Goal: Task Accomplishment & Management: Use online tool/utility

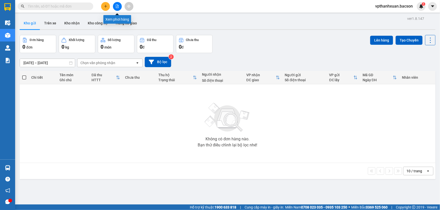
click at [119, 7] on button at bounding box center [117, 6] width 9 height 9
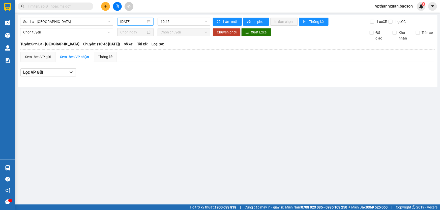
click at [128, 21] on input "15/10/2025" at bounding box center [133, 22] width 26 height 6
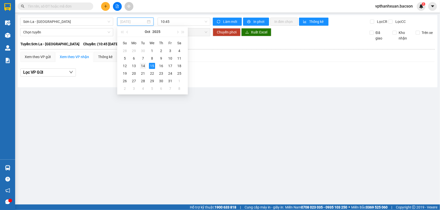
click at [143, 65] on div "14" at bounding box center [143, 66] width 6 height 6
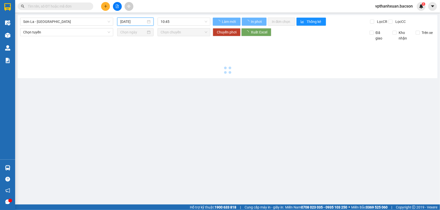
type input "14/10/2025"
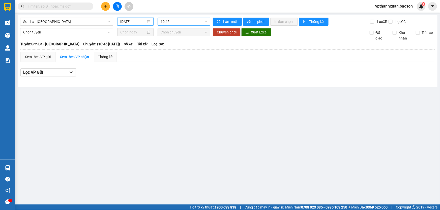
click at [163, 21] on span "10:45" at bounding box center [184, 22] width 47 height 8
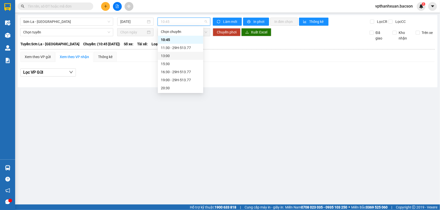
scroll to position [24, 0]
click at [186, 89] on div "22:30 - 29H-513.77" at bounding box center [180, 89] width 39 height 6
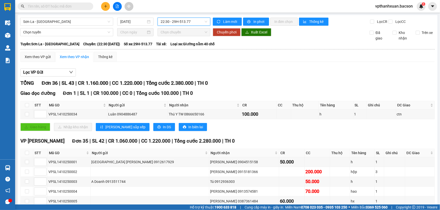
click at [169, 20] on span "22:30 - 29H-513.77" at bounding box center [184, 22] width 47 height 8
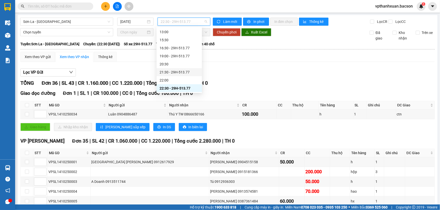
click at [174, 71] on div "21:30 - 29H-513.77" at bounding box center [179, 73] width 39 height 6
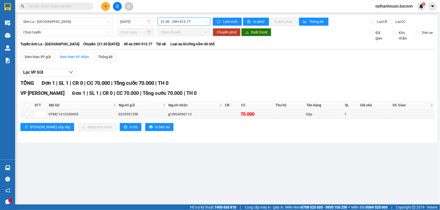
click at [178, 23] on span "21:30 - 29H-513.77" at bounding box center [184, 22] width 47 height 8
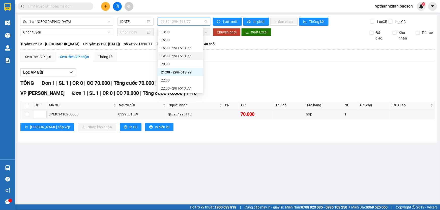
click at [181, 53] on div "19:00 - 29H-513.77" at bounding box center [180, 56] width 39 height 6
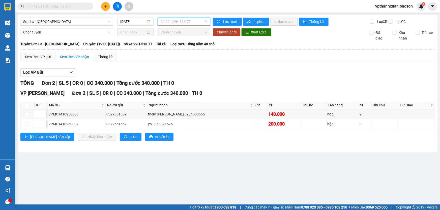
click at [187, 20] on span "19:00 - 29H-513.77" at bounding box center [184, 22] width 47 height 8
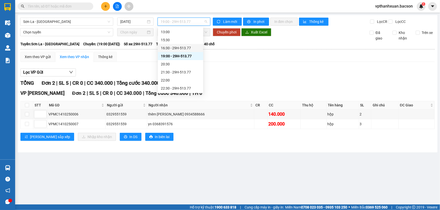
click at [183, 46] on div "16:30 - 29H-513.77" at bounding box center [180, 48] width 39 height 6
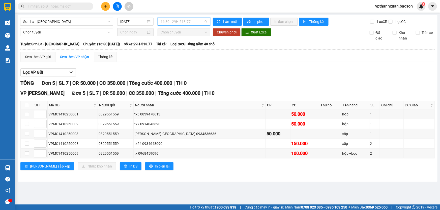
click at [185, 21] on span "16:30 - 29H-513.77" at bounding box center [184, 22] width 47 height 8
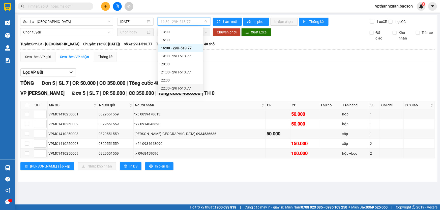
click at [185, 87] on div "22:30 - 29H-513.77" at bounding box center [180, 89] width 39 height 6
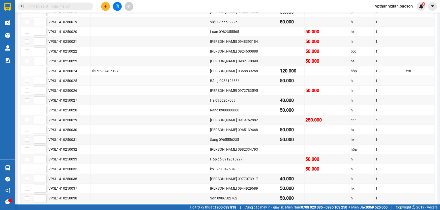
scroll to position [320, 0]
